Goal: Task Accomplishment & Management: Complete application form

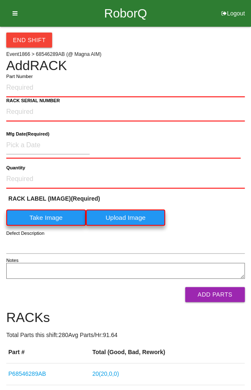
click at [24, 40] on button "End Shift" at bounding box center [29, 40] width 46 height 15
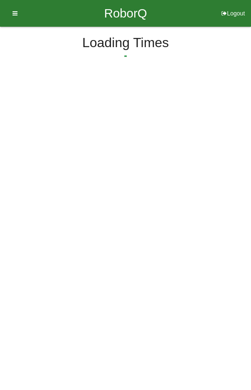
select select "9"
select select "44"
select select "2"
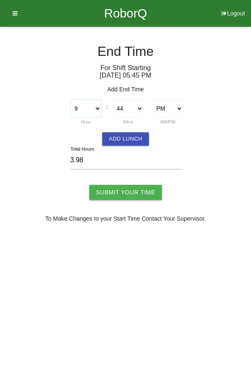
click at [89, 108] on select "1 2 3 4 5 6 7 8 9 10 11 12" at bounding box center [85, 109] width 31 height 18
select select "10"
type input "4.98"
click at [121, 106] on select "00 01 02 03 04 05 06 07 08 09 10 11 12 13 14 15 16 17 18 19 20 21 22 23 24 25 2…" at bounding box center [128, 109] width 31 height 18
select select "0"
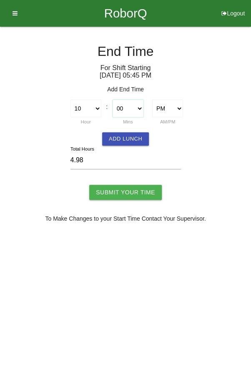
type input "4.25"
click at [128, 133] on button "Add Lunch" at bounding box center [125, 138] width 47 height 13
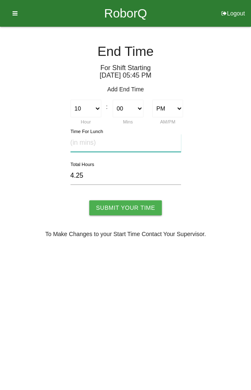
click at [133, 141] on input "text" at bounding box center [125, 143] width 111 height 18
type input "20"
type input "3.92"
click at [127, 201] on input "Submit Your Time" at bounding box center [125, 207] width 73 height 15
type input "Processing..."
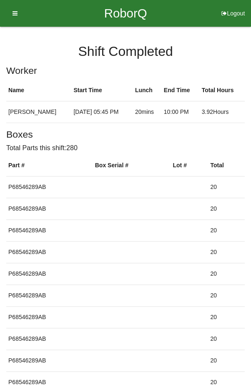
click at [230, 6] on button "Logout" at bounding box center [233, 3] width 36 height 6
select select "Worker"
